Goal: Task Accomplishment & Management: Complete application form

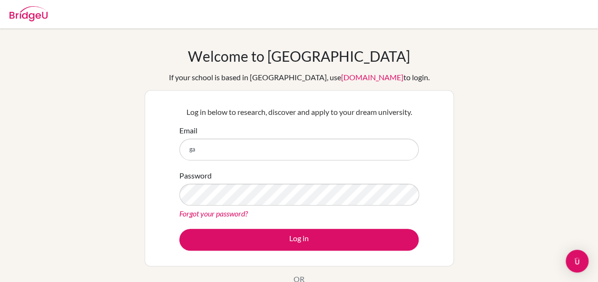
click at [209, 158] on input "ga" at bounding box center [298, 150] width 239 height 22
type input "gauri.a@aiadubai.com"
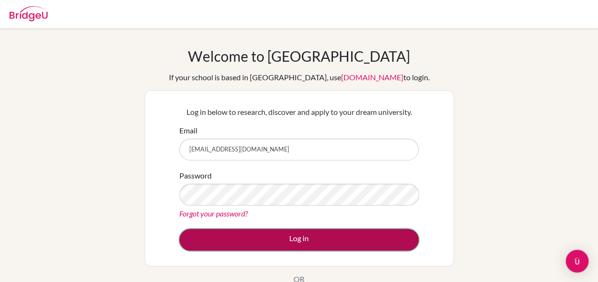
click at [305, 245] on button "Log in" at bounding box center [298, 240] width 239 height 22
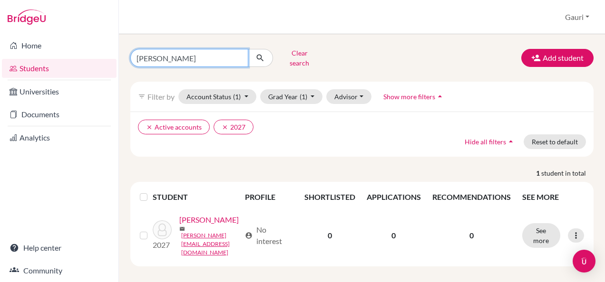
click at [165, 55] on input "[PERSON_NAME]" at bounding box center [189, 58] width 118 height 18
type input "a"
click at [403, 93] on span "Show more filters" at bounding box center [409, 97] width 52 height 8
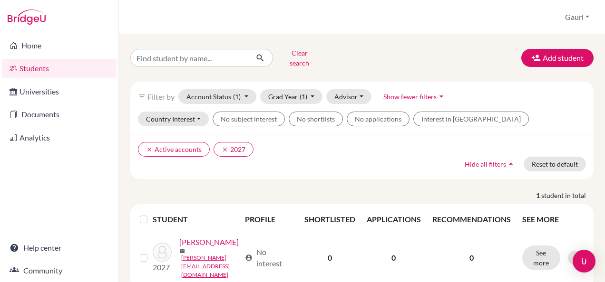
click at [31, 67] on link "Students" at bounding box center [59, 68] width 115 height 19
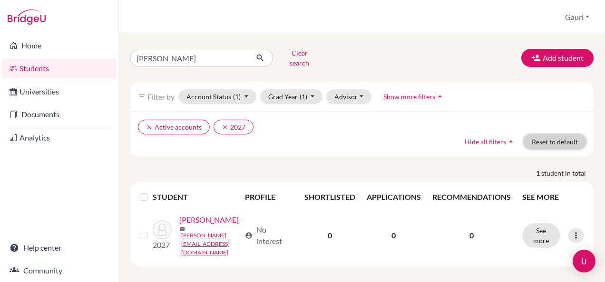
click at [575, 135] on button "Reset to default" at bounding box center [555, 142] width 62 height 15
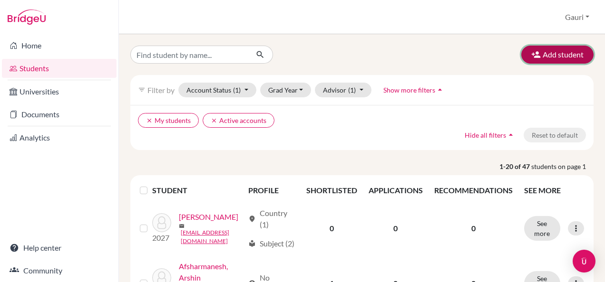
click at [555, 59] on button "Add student" at bounding box center [557, 55] width 72 height 18
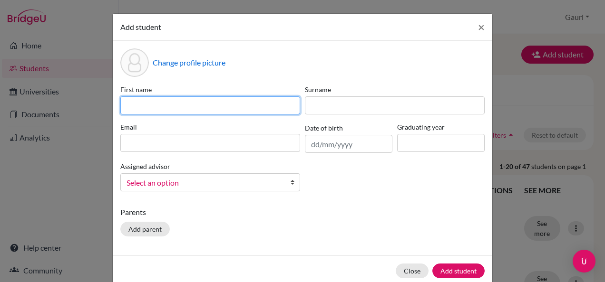
click at [162, 110] on input at bounding box center [210, 106] width 180 height 18
type input "[PERSON_NAME]"
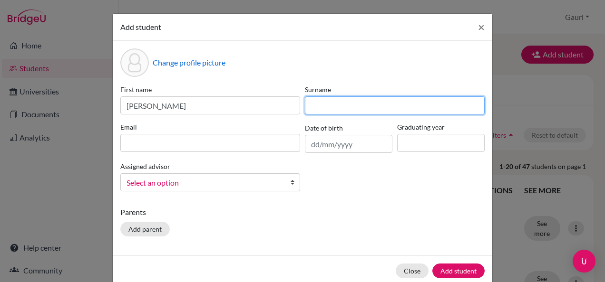
click at [340, 103] on input at bounding box center [395, 106] width 180 height 18
type input "Kumar"
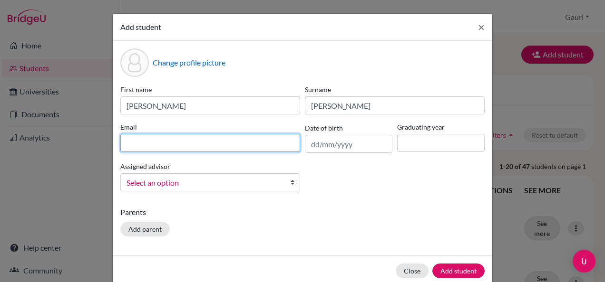
click at [231, 145] on input at bounding box center [210, 143] width 180 height 18
type input "[PERSON_NAME][EMAIL_ADDRESS][DOMAIN_NAME]"
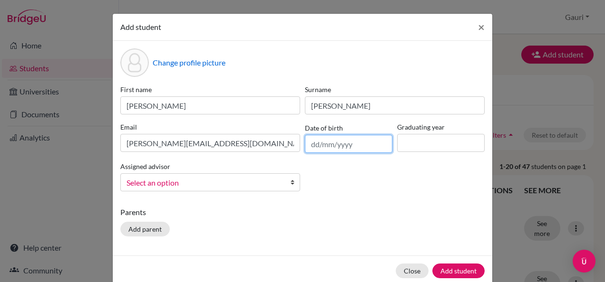
click at [314, 147] on input "text" at bounding box center [348, 144] width 87 height 18
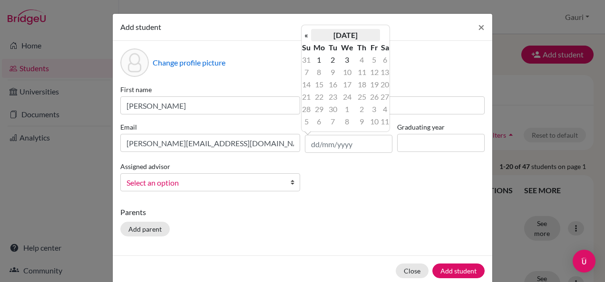
click at [348, 38] on th "[DATE]" at bounding box center [345, 35] width 69 height 12
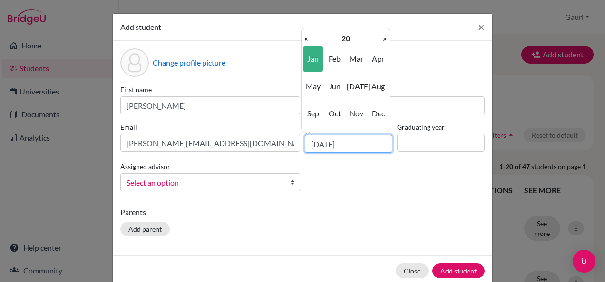
type input "01/01/2008"
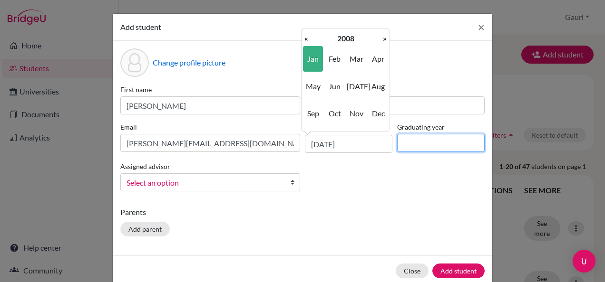
click at [420, 139] on input at bounding box center [440, 143] width 87 height 18
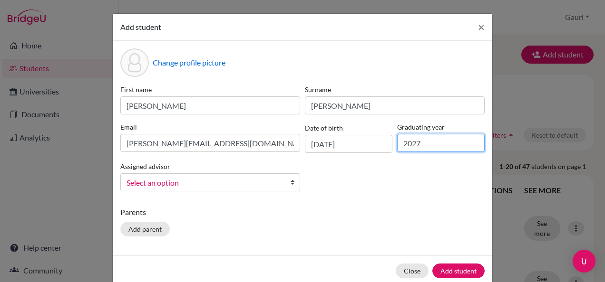
type input "2027"
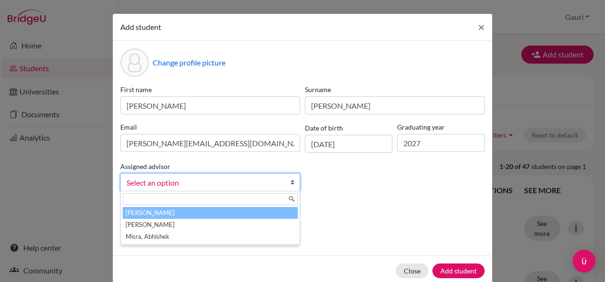
click at [290, 182] on b at bounding box center [295, 182] width 10 height 17
click at [182, 211] on li "[PERSON_NAME]" at bounding box center [210, 213] width 175 height 12
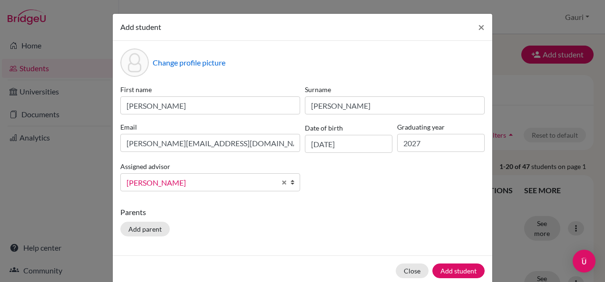
scroll to position [16, 0]
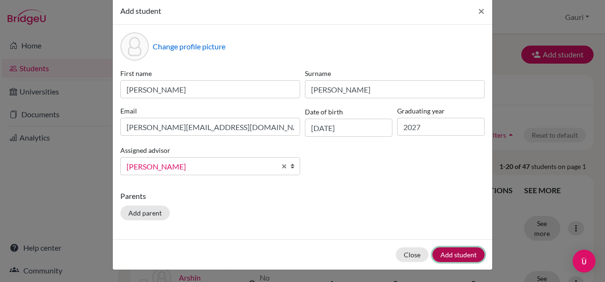
click at [459, 256] on button "Add student" at bounding box center [458, 255] width 52 height 15
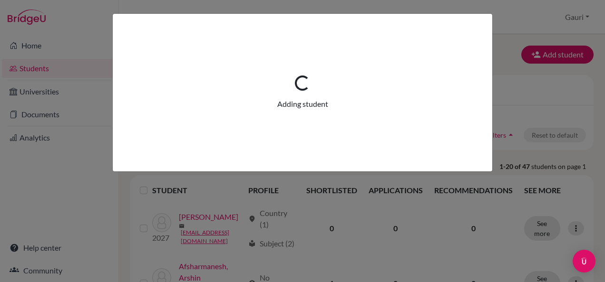
scroll to position [0, 0]
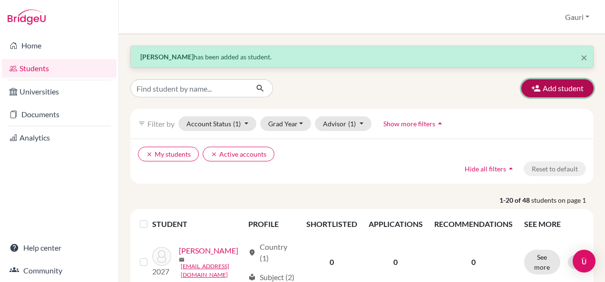
click at [558, 94] on button "Add student" at bounding box center [557, 88] width 72 height 18
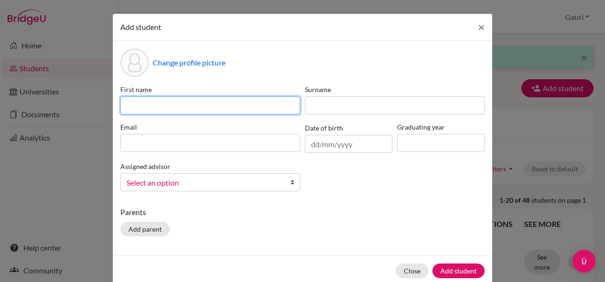
click at [164, 107] on input at bounding box center [210, 106] width 180 height 18
type input "Hadi"
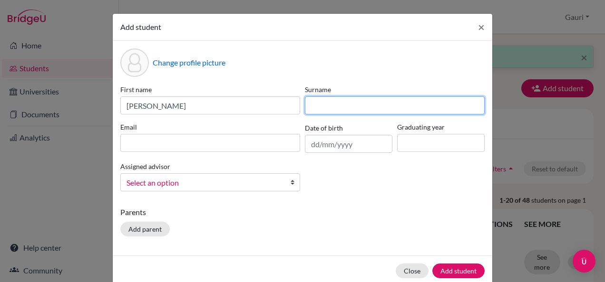
click at [330, 108] on input at bounding box center [395, 106] width 180 height 18
type input "Asghar"
drag, startPoint x: 335, startPoint y: 106, endPoint x: 305, endPoint y: 108, distance: 30.1
click at [305, 108] on input "Asghar" at bounding box center [395, 106] width 180 height 18
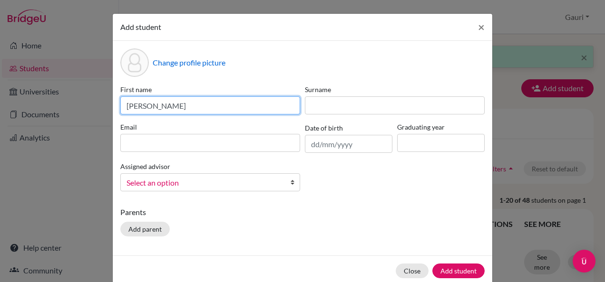
click at [222, 108] on input "Hadi" at bounding box center [210, 106] width 180 height 18
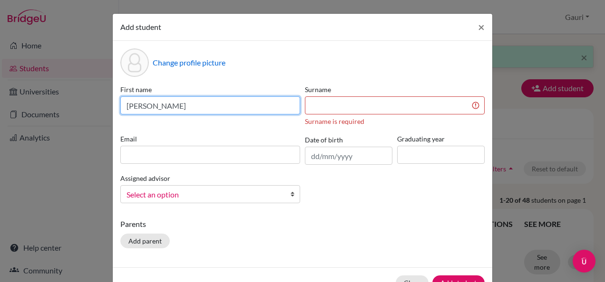
paste input "Asghar"
type input "Hadi Asghar"
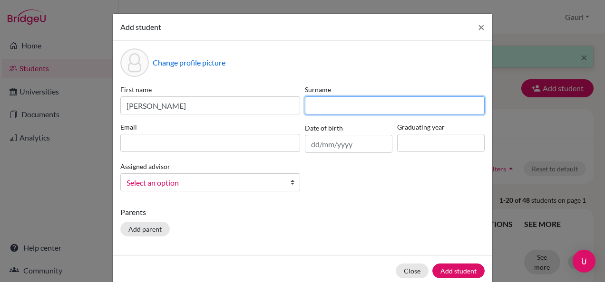
click at [337, 105] on input at bounding box center [395, 106] width 180 height 18
type input "Sultan"
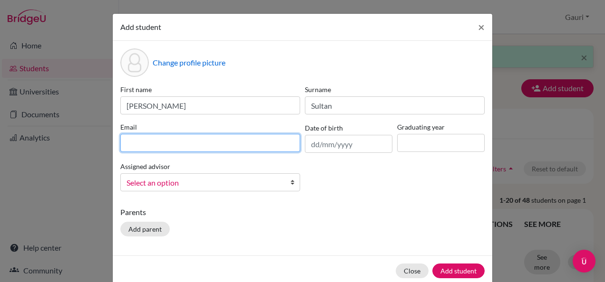
click at [214, 149] on input at bounding box center [210, 143] width 180 height 18
type input "hadi.4565@aiadubai.com"
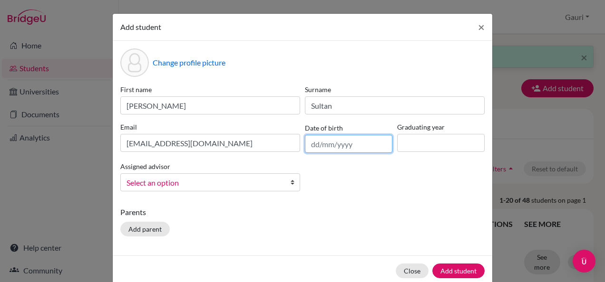
click at [324, 147] on input "text" at bounding box center [348, 144] width 87 height 18
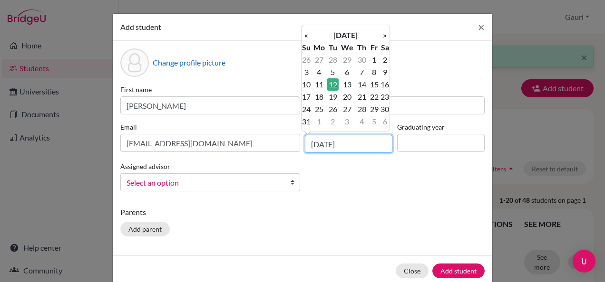
type input "12/05/2009"
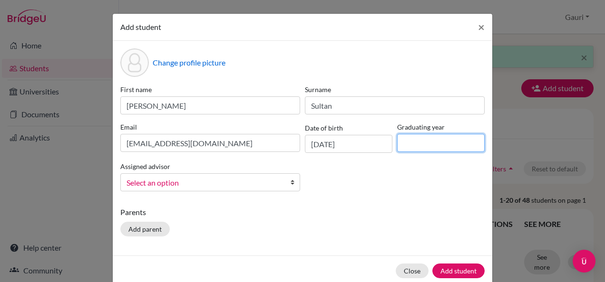
click at [397, 144] on input at bounding box center [440, 143] width 87 height 18
type input "2027"
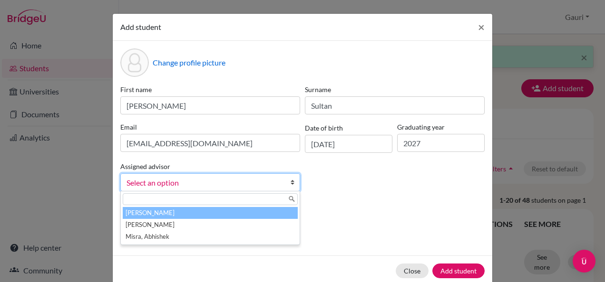
click at [290, 182] on b at bounding box center [295, 182] width 10 height 17
click at [199, 212] on li "[PERSON_NAME]" at bounding box center [210, 213] width 175 height 12
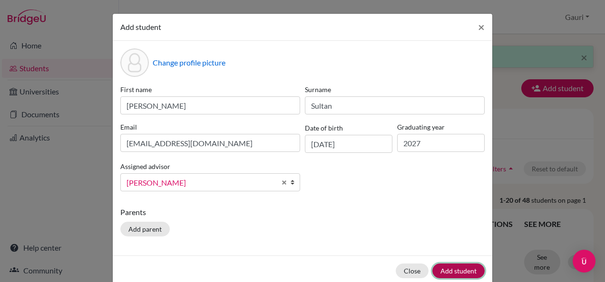
click at [456, 272] on button "Add student" at bounding box center [458, 271] width 52 height 15
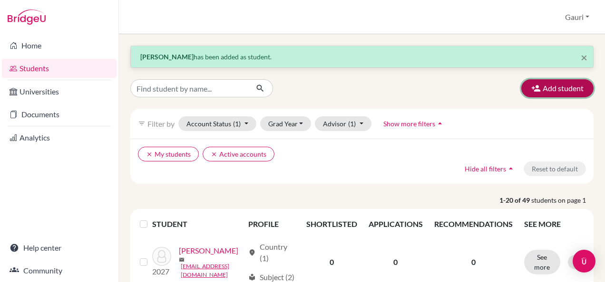
click at [550, 85] on button "Add student" at bounding box center [557, 88] width 72 height 18
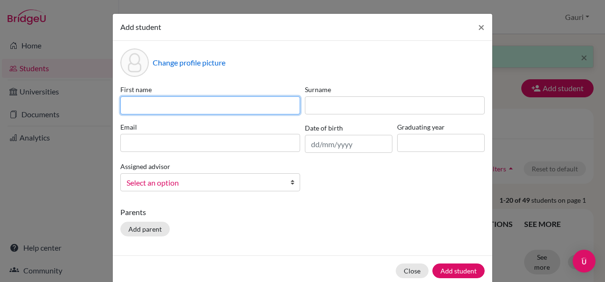
click at [204, 103] on input at bounding box center [210, 106] width 180 height 18
type input "Ayush"
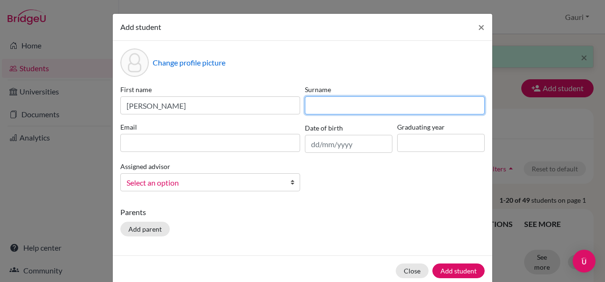
click at [357, 107] on input at bounding box center [395, 106] width 180 height 18
type input "Pitre"
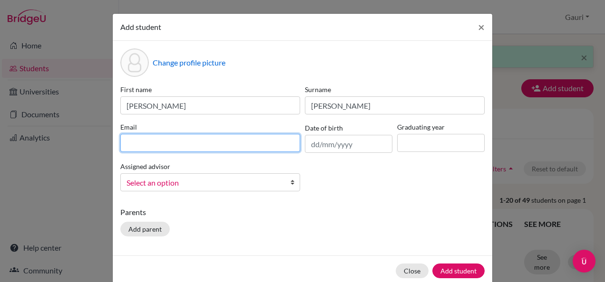
click at [192, 138] on input at bounding box center [210, 143] width 180 height 18
type input "ayush.4419@aiadubai.com"
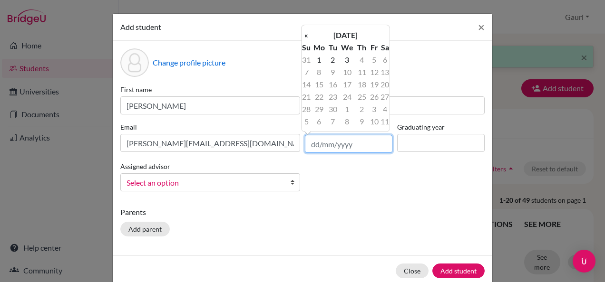
click at [313, 147] on input "text" at bounding box center [348, 144] width 87 height 18
type input "09/06/2009"
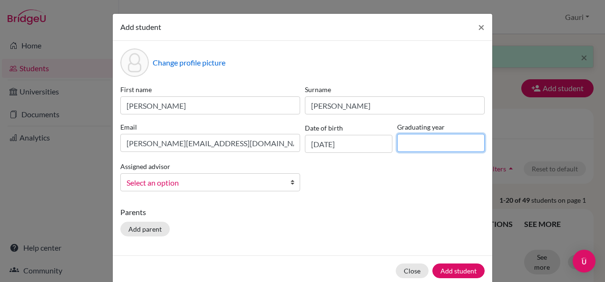
click at [439, 144] on input at bounding box center [440, 143] width 87 height 18
type input "2027"
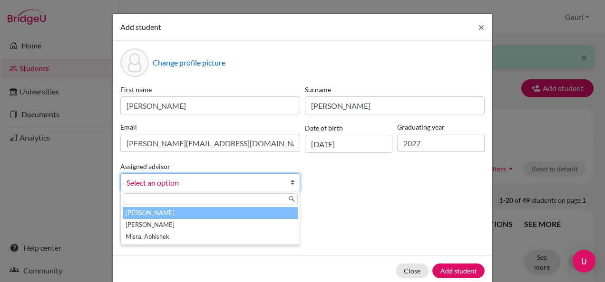
click at [125, 214] on li "[PERSON_NAME]" at bounding box center [210, 213] width 175 height 12
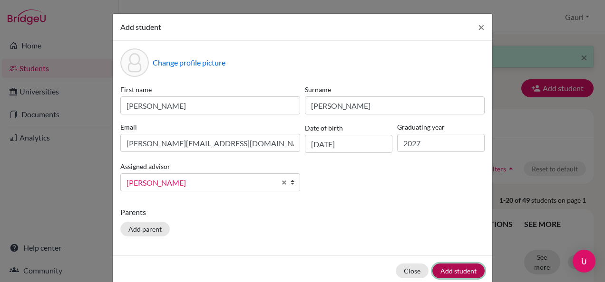
click at [454, 270] on button "Add student" at bounding box center [458, 271] width 52 height 15
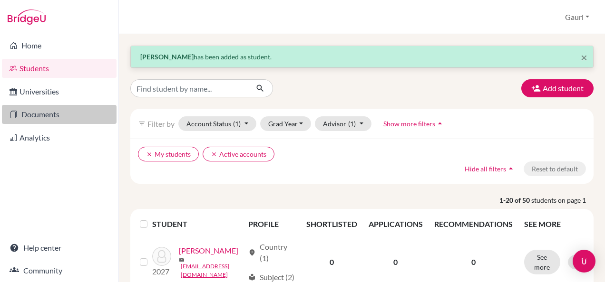
click at [28, 118] on link "Documents" at bounding box center [59, 114] width 115 height 19
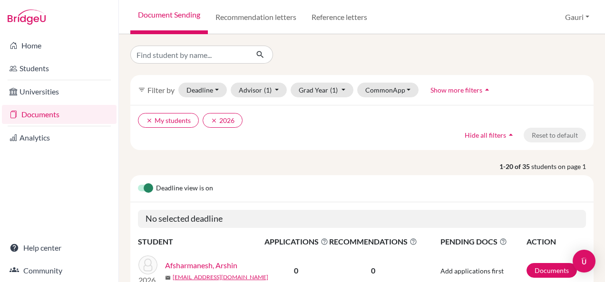
click at [34, 89] on link "Universities" at bounding box center [59, 91] width 115 height 19
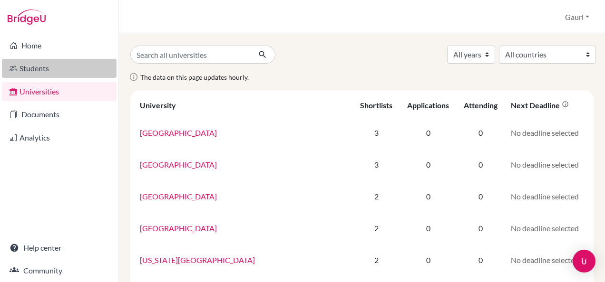
click at [29, 66] on link "Students" at bounding box center [59, 68] width 115 height 19
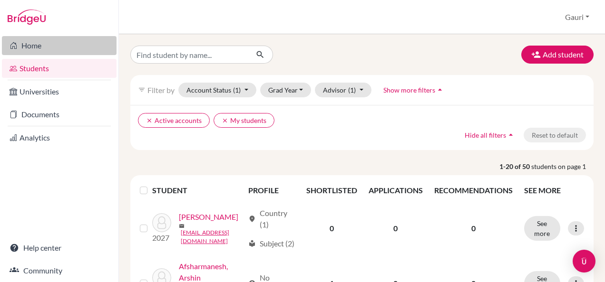
click at [33, 47] on link "Home" at bounding box center [59, 45] width 115 height 19
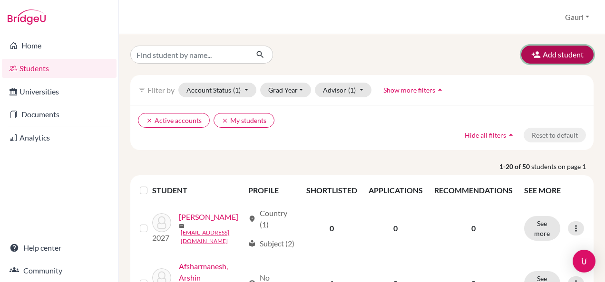
click at [549, 57] on button "Add student" at bounding box center [557, 55] width 72 height 18
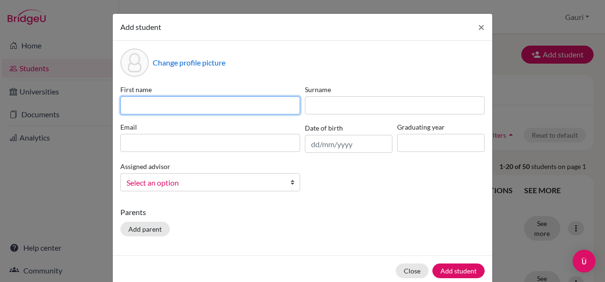
click at [183, 107] on input at bounding box center [210, 106] width 180 height 18
type input "Sahrah"
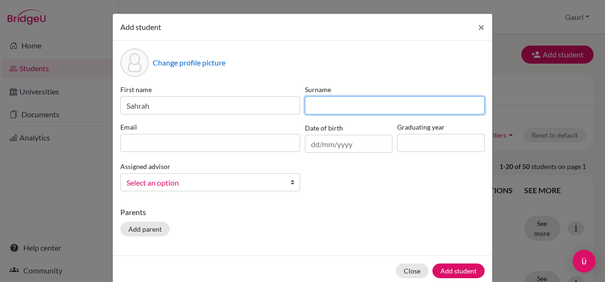
click at [345, 107] on input at bounding box center [395, 106] width 180 height 18
type input "Junaid"
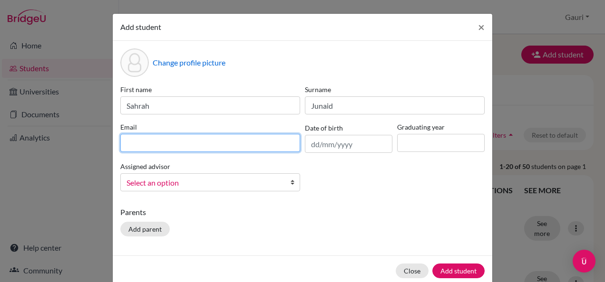
click at [149, 146] on input at bounding box center [210, 143] width 180 height 18
type input "sahrah.004532@aiadubai.com"
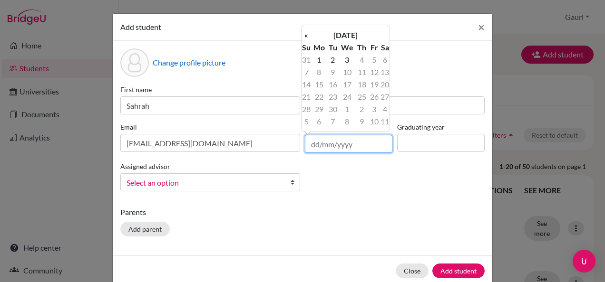
click at [311, 144] on input "text" at bounding box center [348, 144] width 87 height 18
type input "06/01/2009"
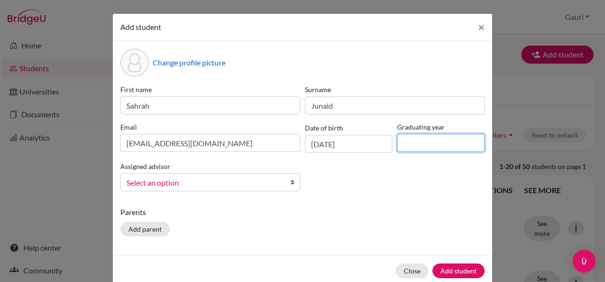
click at [431, 149] on input at bounding box center [440, 143] width 87 height 18
type input "2027"
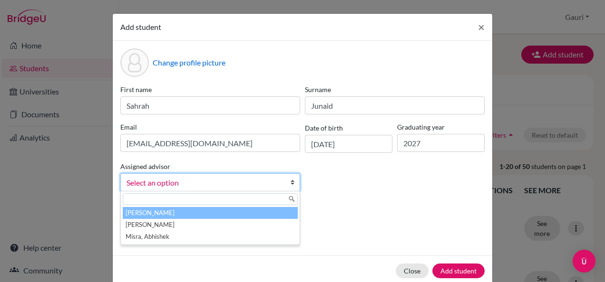
click at [290, 183] on b at bounding box center [295, 182] width 10 height 17
click at [211, 216] on li "[PERSON_NAME]" at bounding box center [210, 213] width 175 height 12
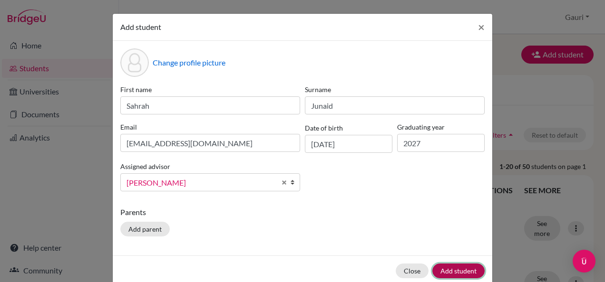
click at [466, 267] on button "Add student" at bounding box center [458, 271] width 52 height 15
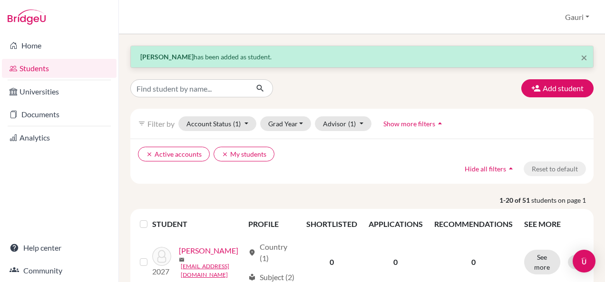
click at [413, 124] on span "Show more filters" at bounding box center [409, 124] width 52 height 8
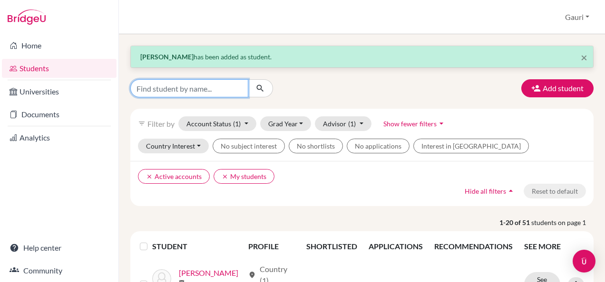
click at [173, 87] on input "Find student by name..." at bounding box center [189, 88] width 118 height 18
type input "a"
type input "[PERSON_NAME]"
click button "submit" at bounding box center [260, 88] width 25 height 18
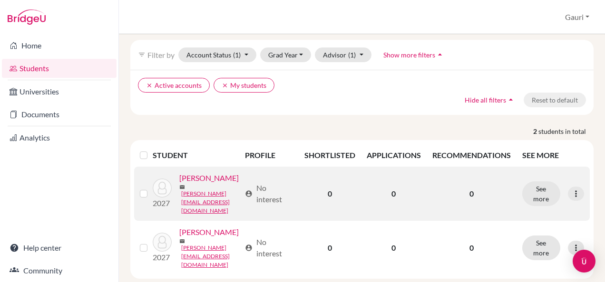
scroll to position [82, 0]
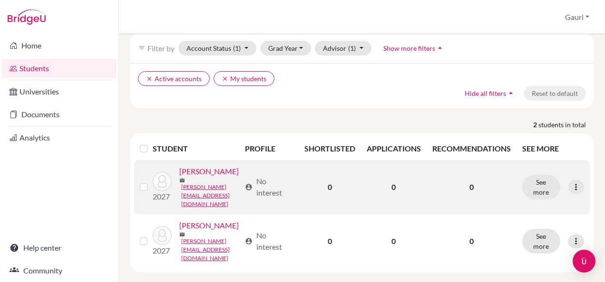
click at [151, 182] on label at bounding box center [151, 182] width 0 height 0
click at [0, 0] on input "checkbox" at bounding box center [0, 0] width 0 height 0
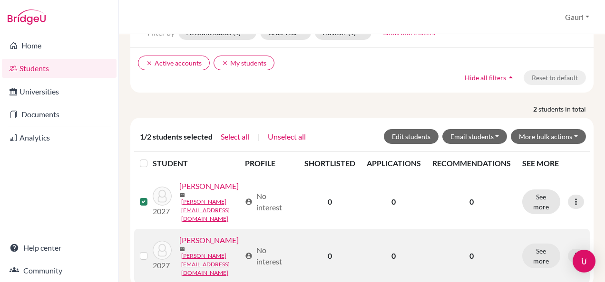
scroll to position [112, 0]
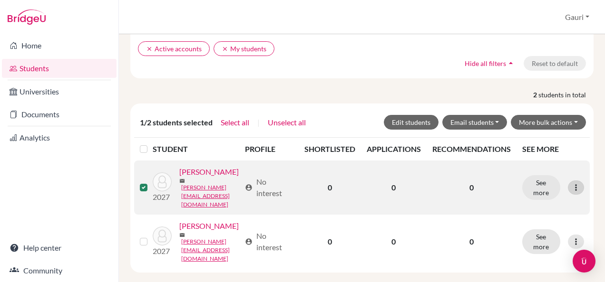
click at [571, 183] on icon at bounding box center [576, 188] width 10 height 10
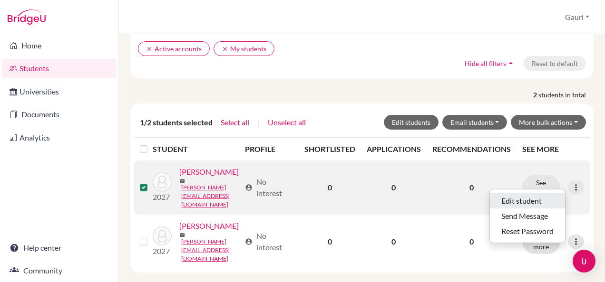
click at [536, 194] on button "Edit student" at bounding box center [527, 201] width 75 height 15
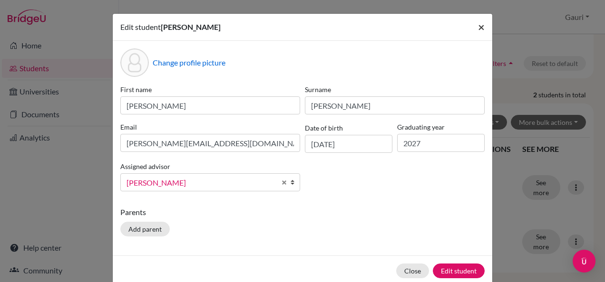
click at [473, 29] on button "×" at bounding box center [481, 27] width 22 height 27
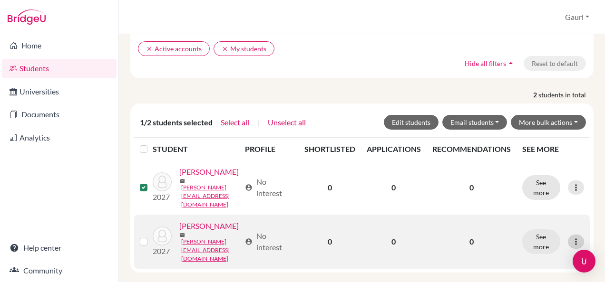
click at [571, 237] on icon at bounding box center [576, 242] width 10 height 10
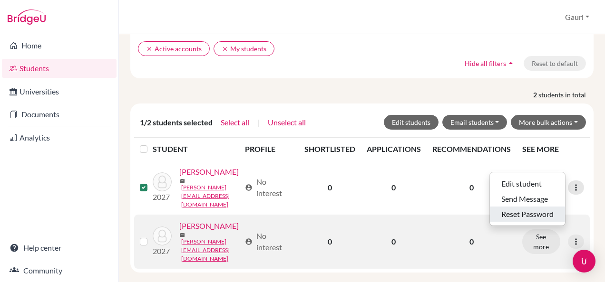
click at [522, 207] on button "Reset Password" at bounding box center [527, 214] width 75 height 15
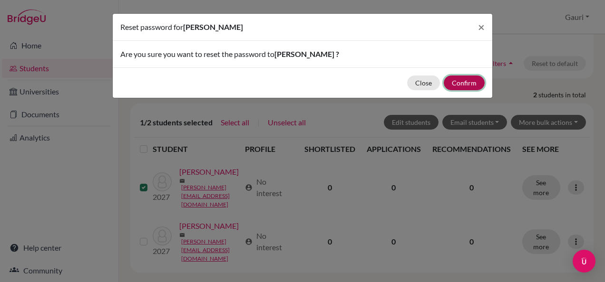
click at [476, 83] on button "Confirm" at bounding box center [464, 83] width 41 height 15
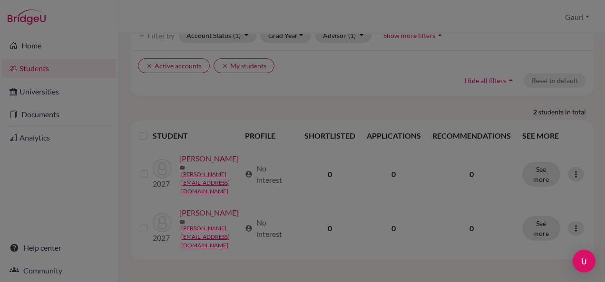
scroll to position [82, 0]
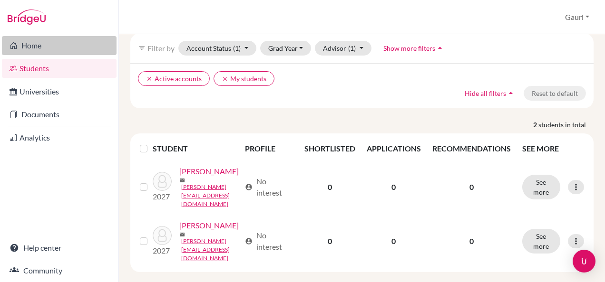
click at [27, 49] on link "Home" at bounding box center [59, 45] width 115 height 19
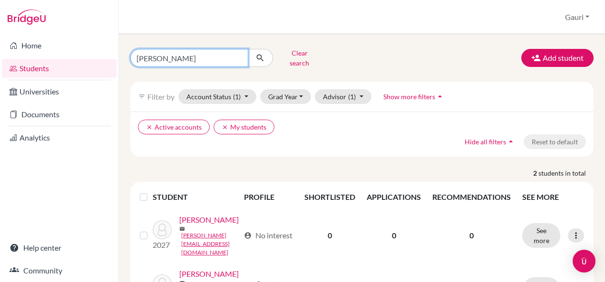
click at [171, 57] on input "[PERSON_NAME]" at bounding box center [189, 58] width 118 height 18
type input "A"
type input "rose"
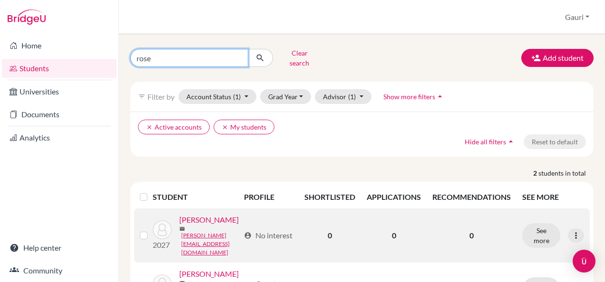
click button "submit" at bounding box center [260, 58] width 25 height 18
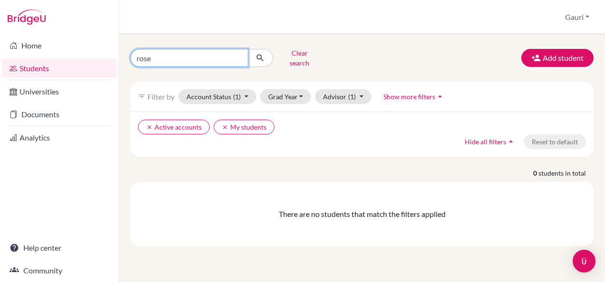
click at [174, 56] on input "rose" at bounding box center [189, 58] width 118 height 18
type input "r"
type input "Dulcinea"
click button "submit" at bounding box center [260, 58] width 25 height 18
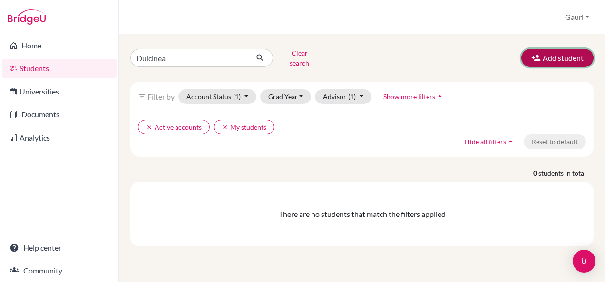
click at [576, 61] on button "Add student" at bounding box center [557, 58] width 72 height 18
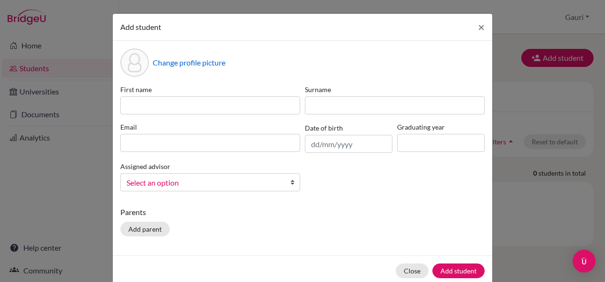
drag, startPoint x: 53, startPoint y: 209, endPoint x: 49, endPoint y: 166, distance: 43.0
click at [54, 207] on div "Add student × Change profile picture First name Surname Email Date of birth Gra…" at bounding box center [302, 141] width 605 height 282
click at [478, 29] on span "×" at bounding box center [481, 27] width 7 height 14
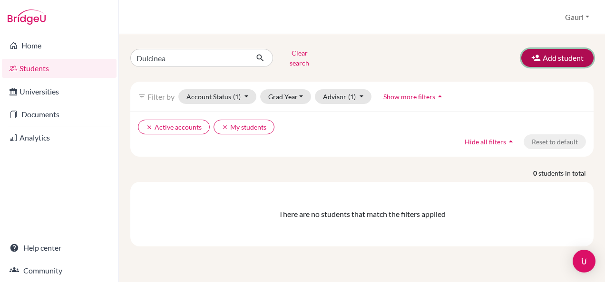
click at [563, 52] on button "Add student" at bounding box center [557, 58] width 72 height 18
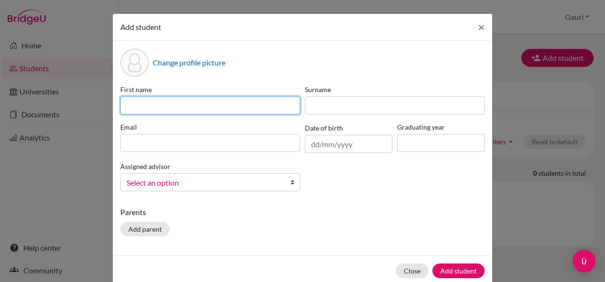
click at [202, 105] on input at bounding box center [210, 106] width 180 height 18
type input "[PERSON_NAME]"
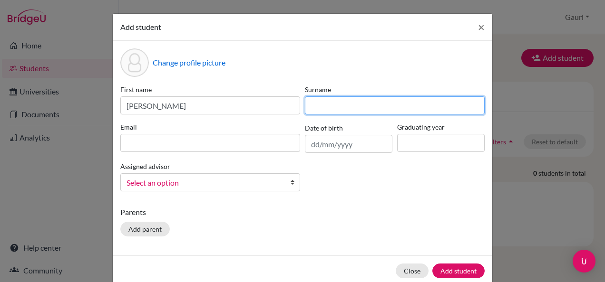
click at [316, 108] on input at bounding box center [395, 106] width 180 height 18
type input "Meulenbrouck"
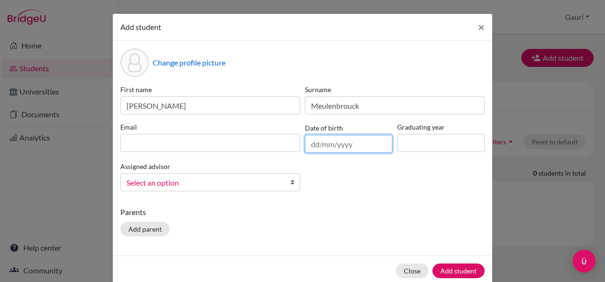
click at [335, 146] on input "text" at bounding box center [348, 144] width 87 height 18
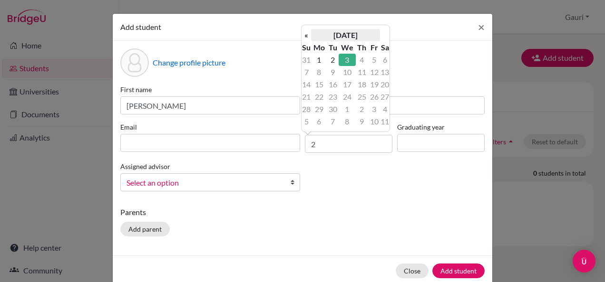
click at [342, 30] on th "[DATE]" at bounding box center [345, 35] width 69 height 12
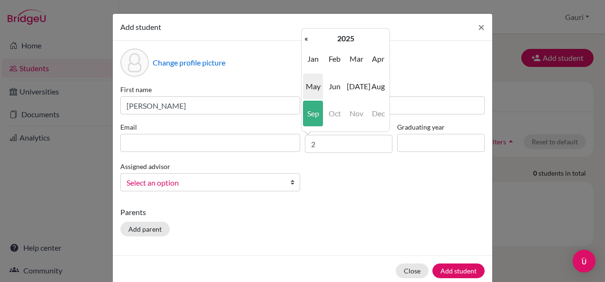
click at [310, 88] on span "May" at bounding box center [313, 87] width 20 height 26
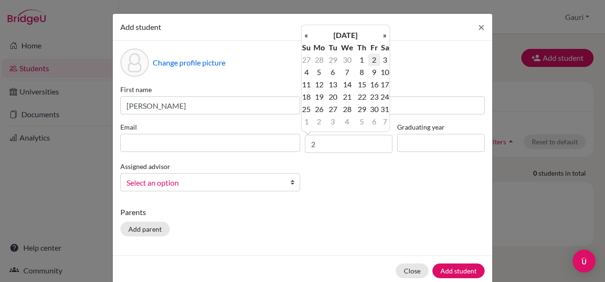
click at [372, 62] on td "2" at bounding box center [374, 60] width 12 height 12
click at [351, 144] on input "[DATE]" at bounding box center [348, 144] width 87 height 18
type input "[DATE]"
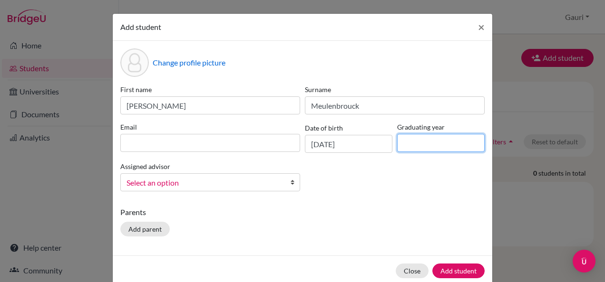
click at [411, 145] on input at bounding box center [440, 143] width 87 height 18
type input "2027"
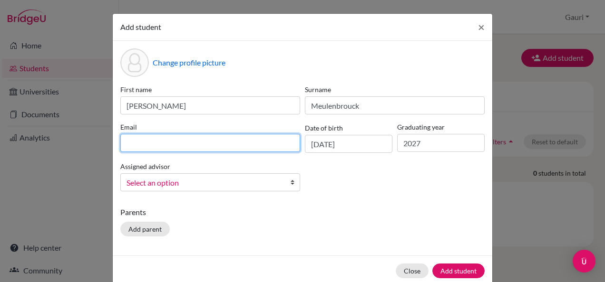
click at [236, 138] on input at bounding box center [210, 143] width 180 height 18
type input "[PERSON_NAME][EMAIL_ADDRESS][DOMAIN_NAME]"
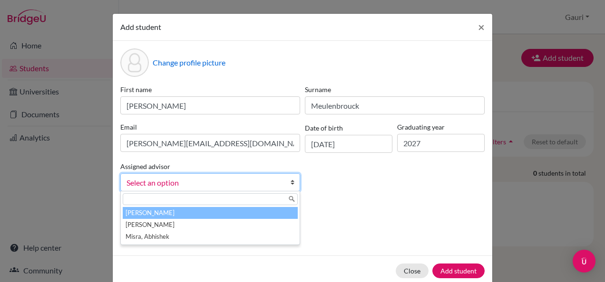
click at [225, 183] on span "Select an option" at bounding box center [203, 183] width 155 height 12
click at [204, 211] on li "[PERSON_NAME]" at bounding box center [210, 213] width 175 height 12
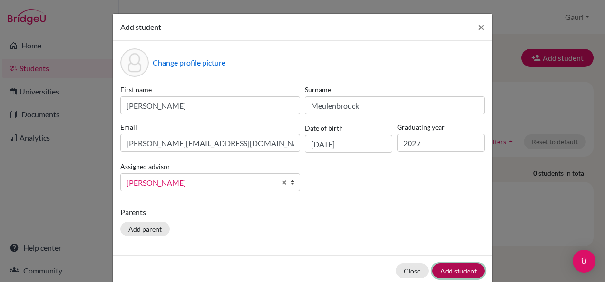
click at [462, 271] on button "Add student" at bounding box center [458, 271] width 52 height 15
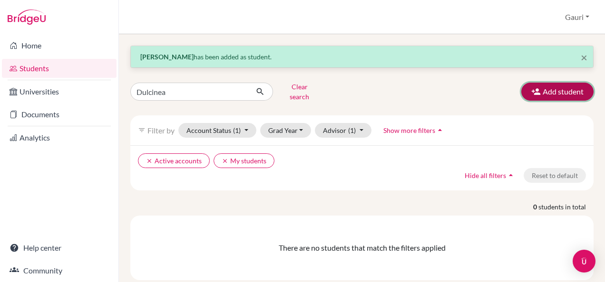
click at [546, 88] on button "Add student" at bounding box center [557, 92] width 72 height 18
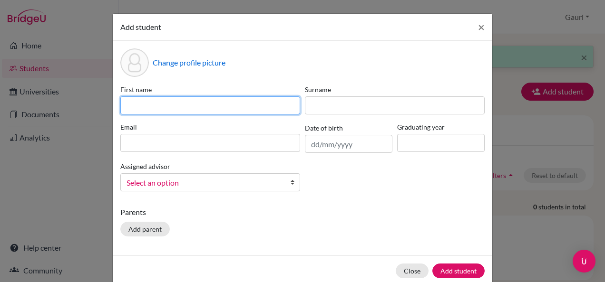
click at [134, 104] on input at bounding box center [210, 106] width 180 height 18
type input "Diego"
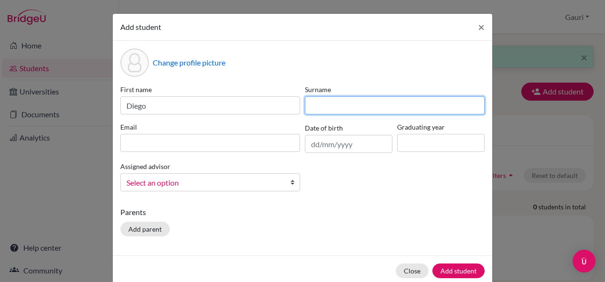
click at [320, 107] on input at bounding box center [395, 106] width 180 height 18
type input "Maatouk"
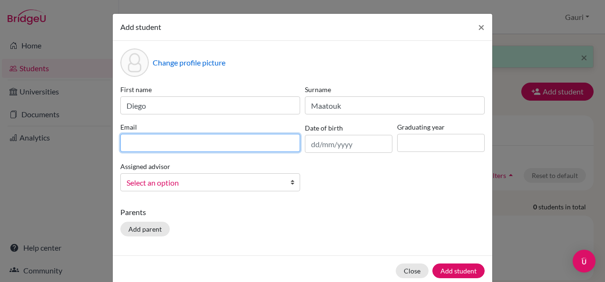
click at [192, 143] on input at bounding box center [210, 143] width 180 height 18
type input "[EMAIL_ADDRESS][DOMAIN_NAME]"
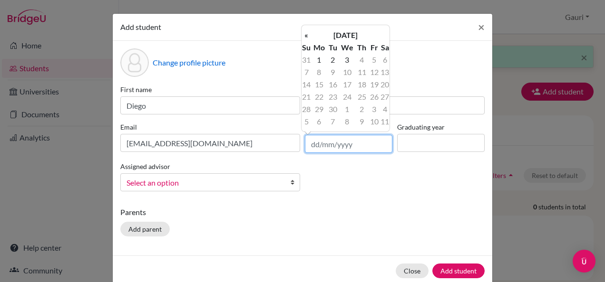
drag, startPoint x: 306, startPoint y: 149, endPoint x: 311, endPoint y: 153, distance: 6.8
click at [306, 149] on input "text" at bounding box center [348, 144] width 87 height 18
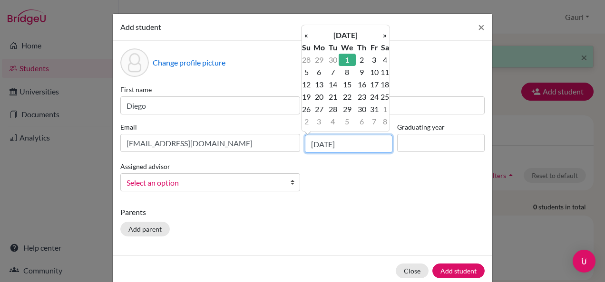
type input "[DATE]"
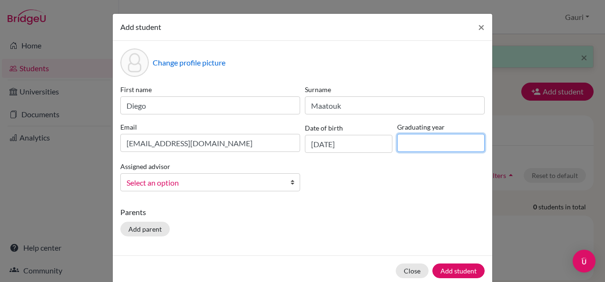
click at [428, 141] on input at bounding box center [440, 143] width 87 height 18
type input "2027"
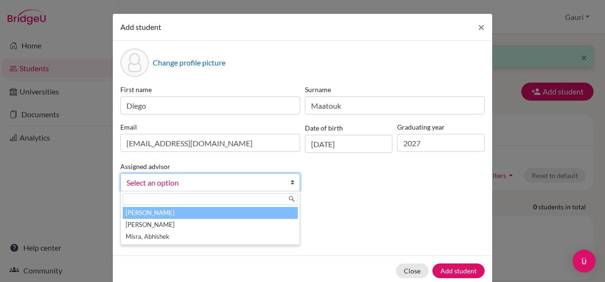
click at [286, 179] on link "Select an option" at bounding box center [210, 183] width 180 height 18
click at [199, 209] on li "[PERSON_NAME]" at bounding box center [210, 213] width 175 height 12
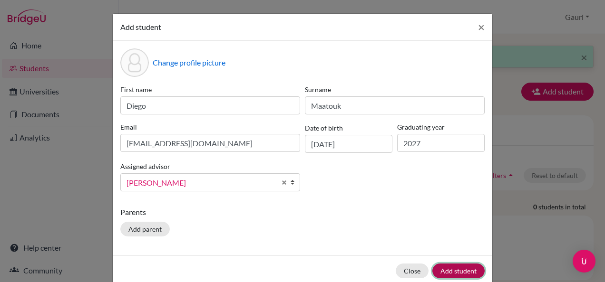
click at [466, 273] on button "Add student" at bounding box center [458, 271] width 52 height 15
